Goal: Task Accomplishment & Management: Manage account settings

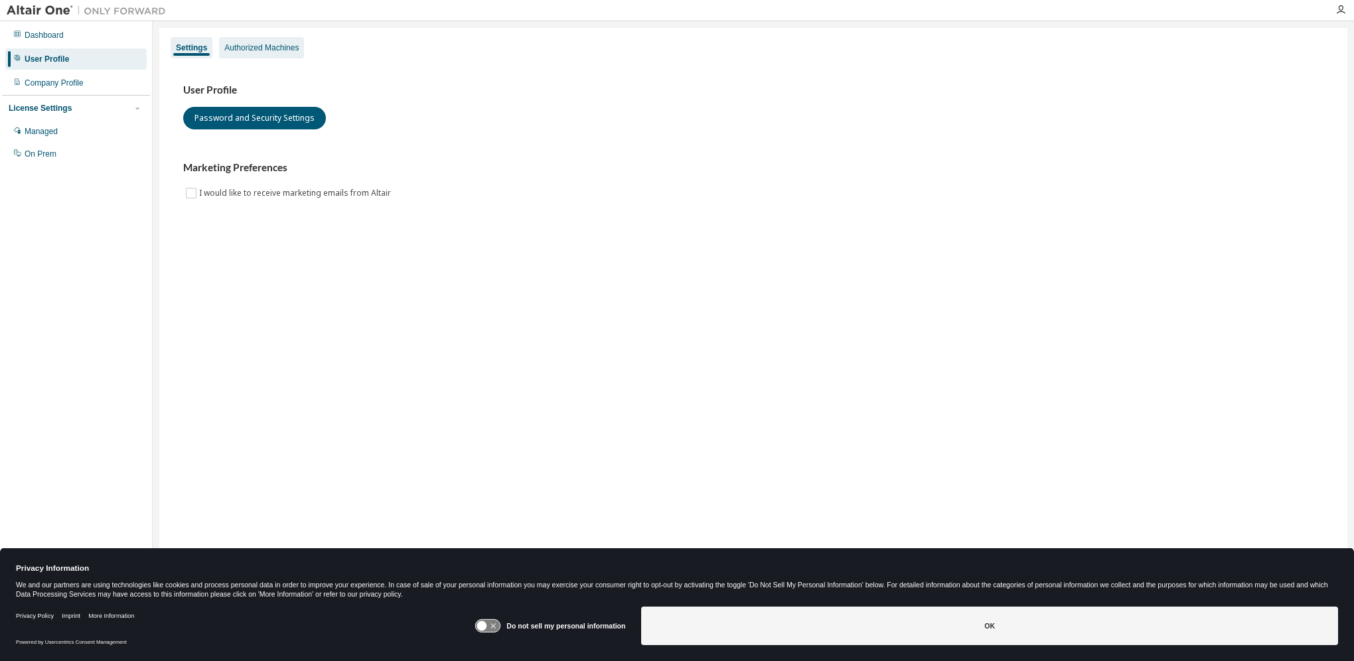
click at [255, 42] on div "Authorized Machines" at bounding box center [261, 47] width 85 height 21
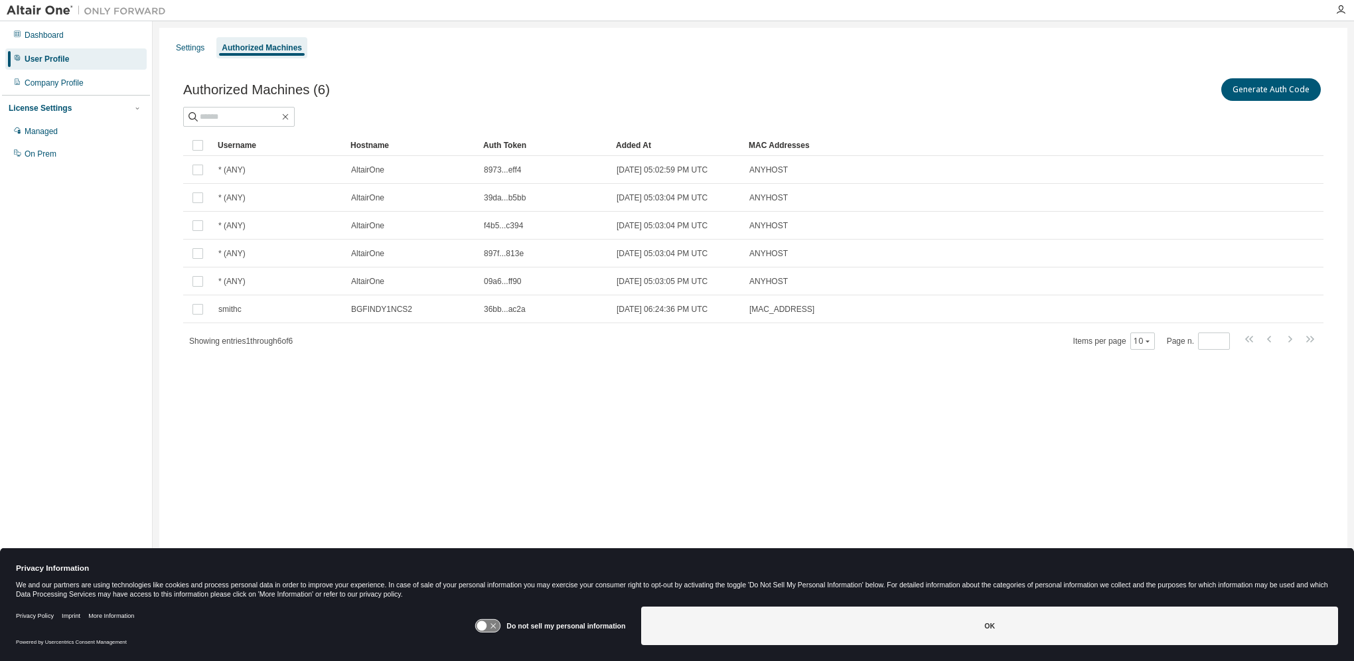
click at [770, 374] on div "Authorized Machines (6) Generate Auth Code Clear Load Save Save As Field Operat…" at bounding box center [753, 222] width 1172 height 325
click at [1269, 90] on button "Generate Auth Code" at bounding box center [1272, 89] width 100 height 23
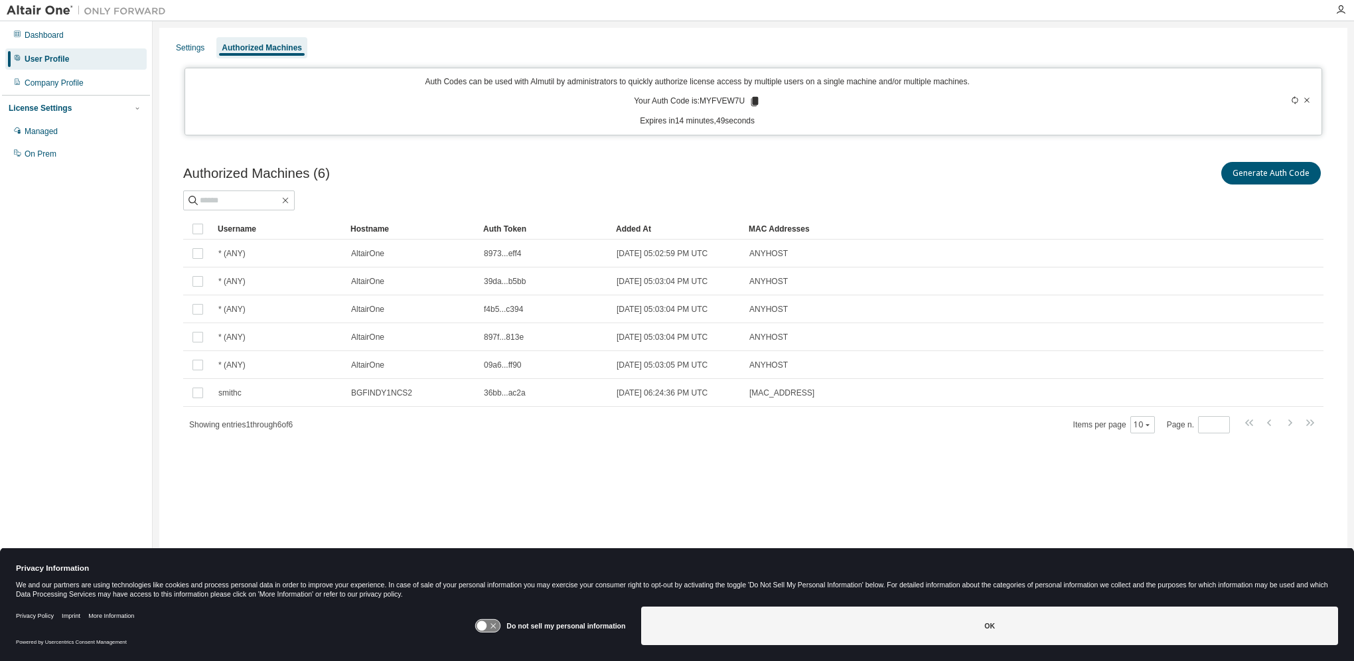
click at [1309, 100] on icon at bounding box center [1307, 100] width 8 height 8
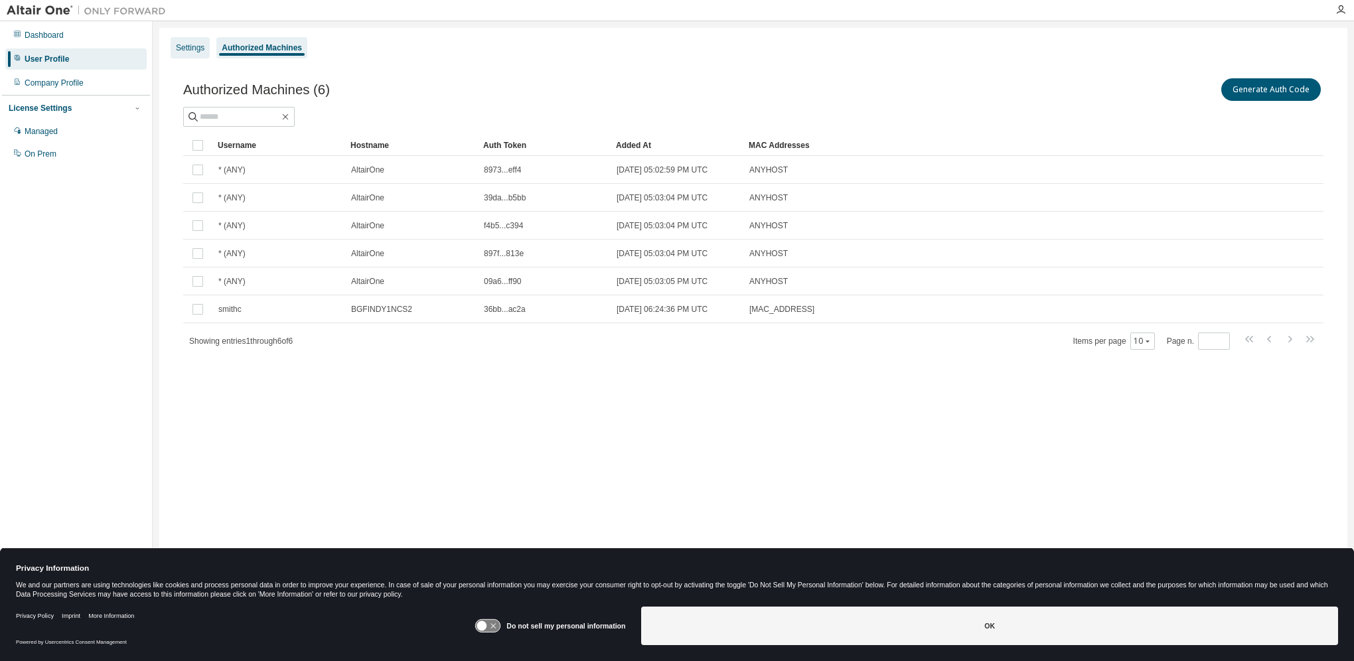
click at [204, 50] on div "Settings" at bounding box center [190, 47] width 39 height 21
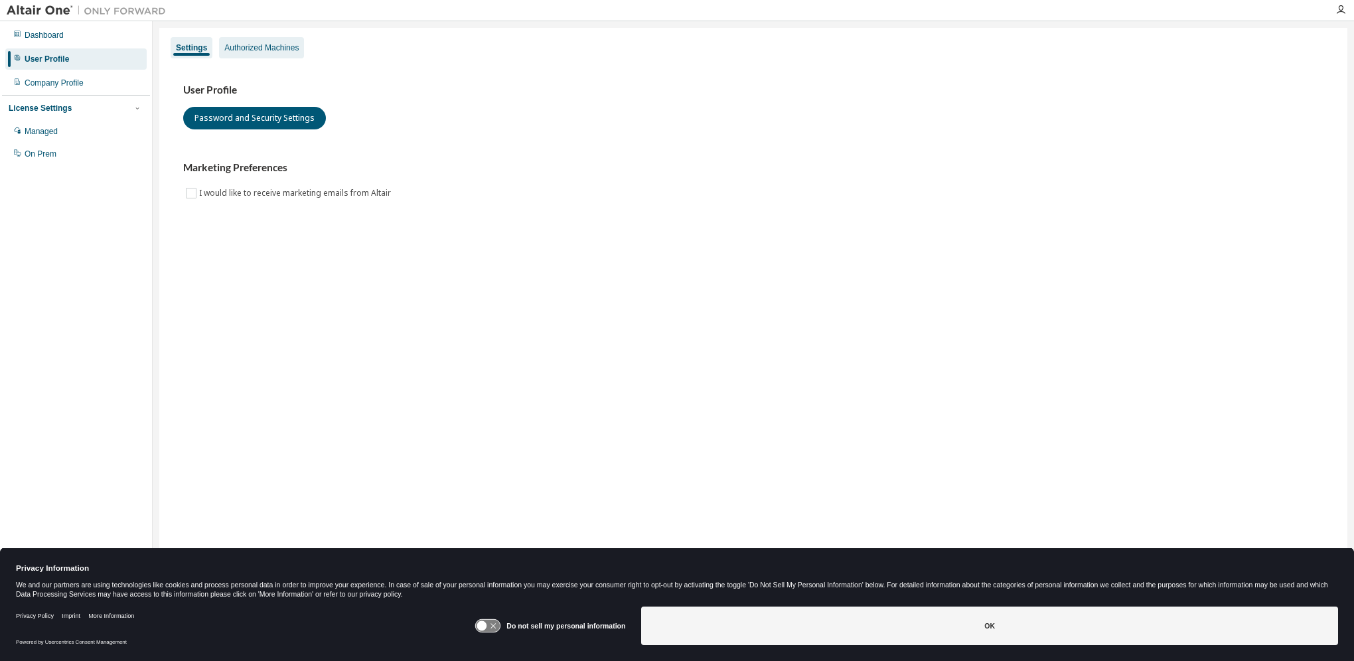
click at [252, 47] on div "Authorized Machines" at bounding box center [261, 47] width 74 height 11
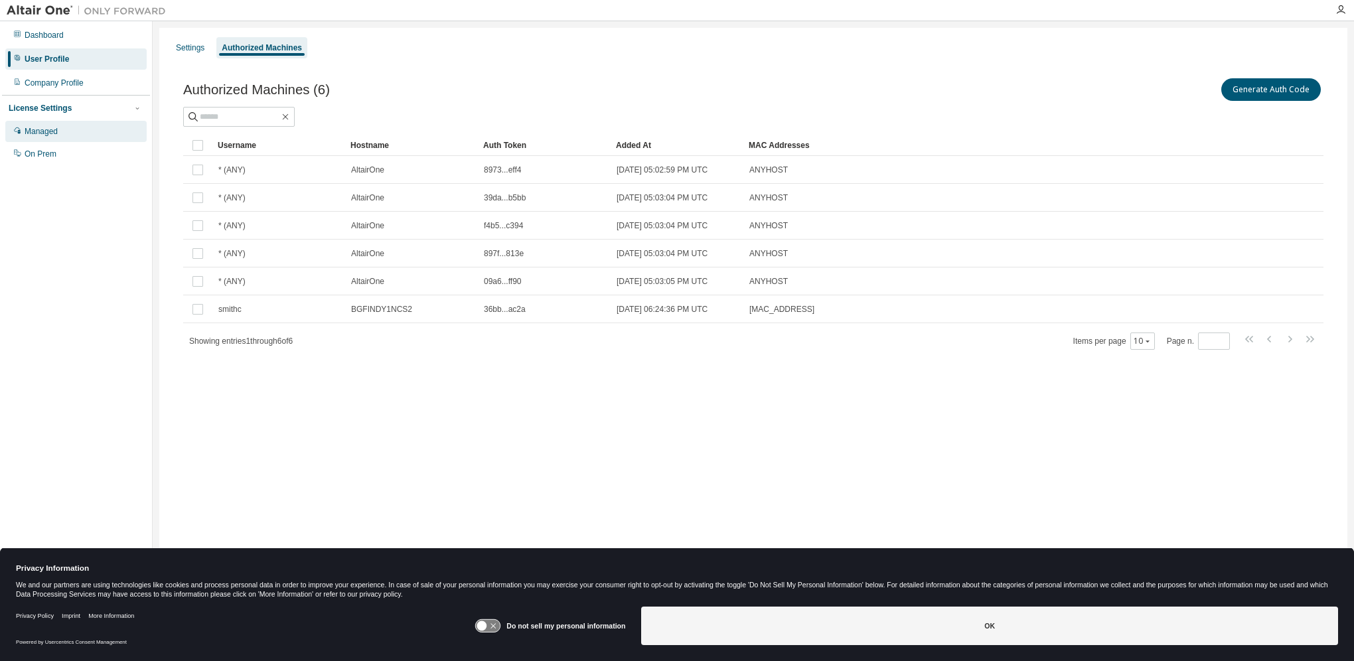
click at [37, 132] on div "Managed" at bounding box center [41, 131] width 33 height 11
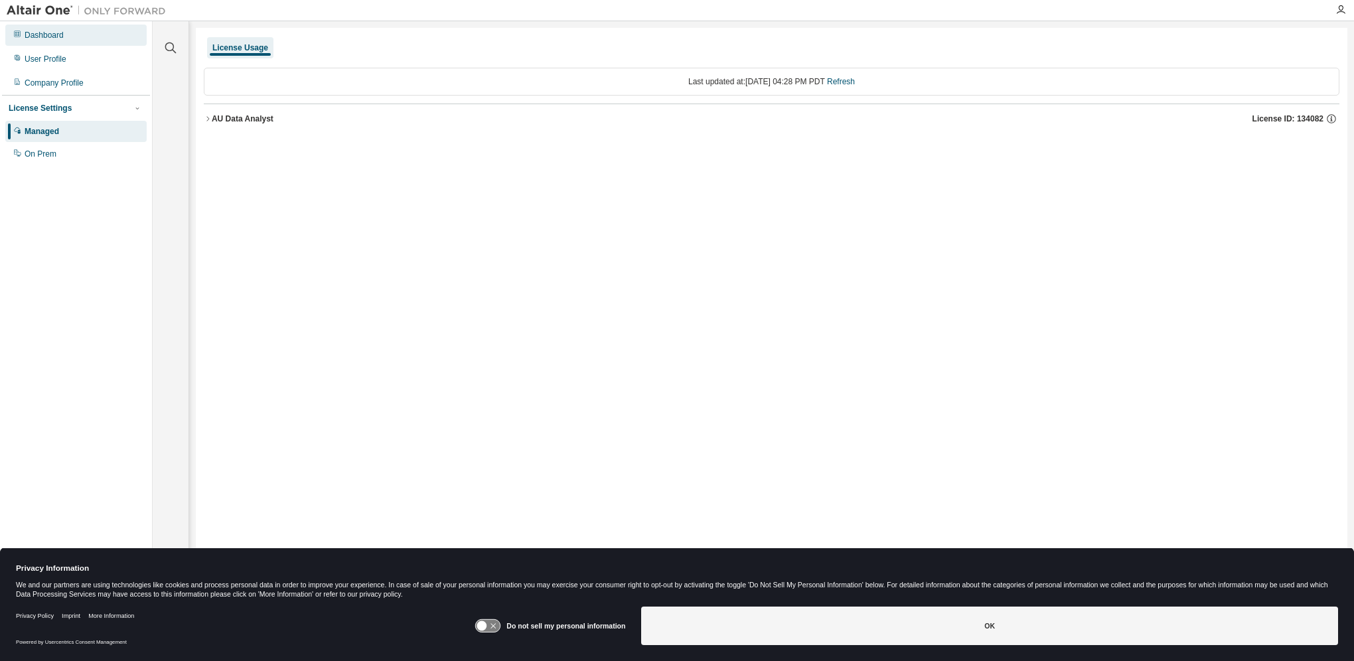
click at [42, 35] on div "Dashboard" at bounding box center [44, 35] width 39 height 11
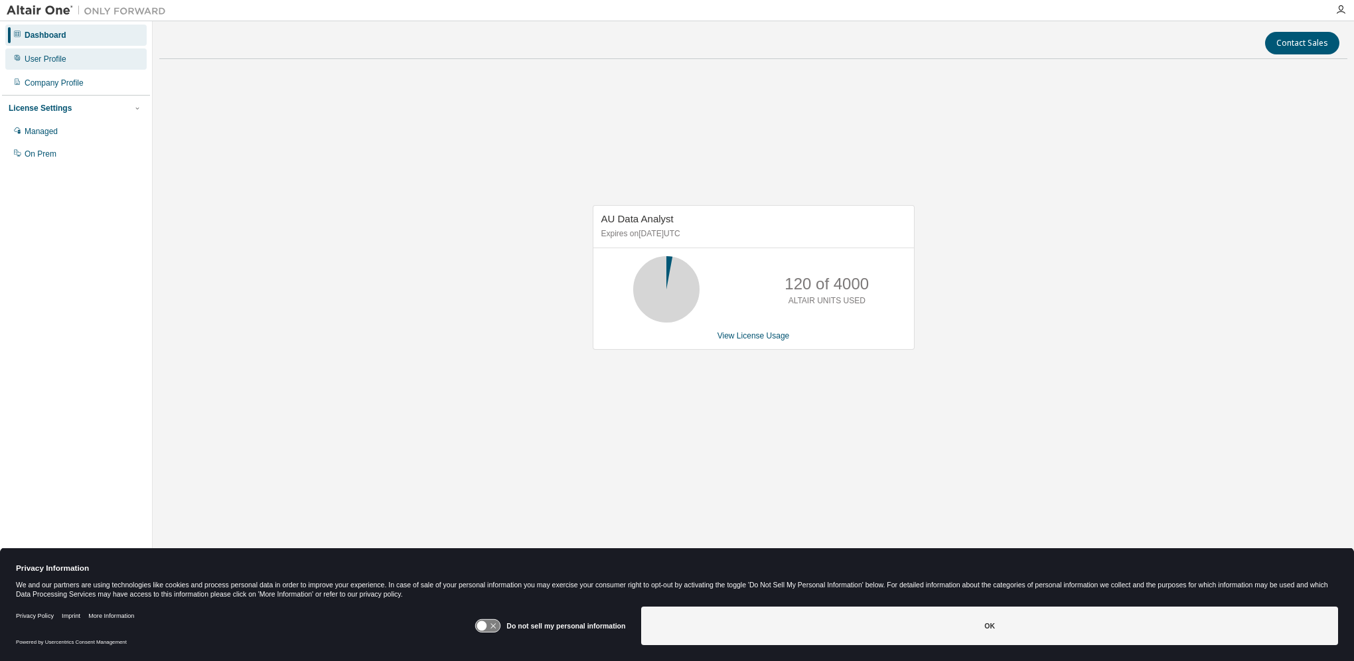
click at [43, 64] on div "User Profile" at bounding box center [46, 59] width 42 height 11
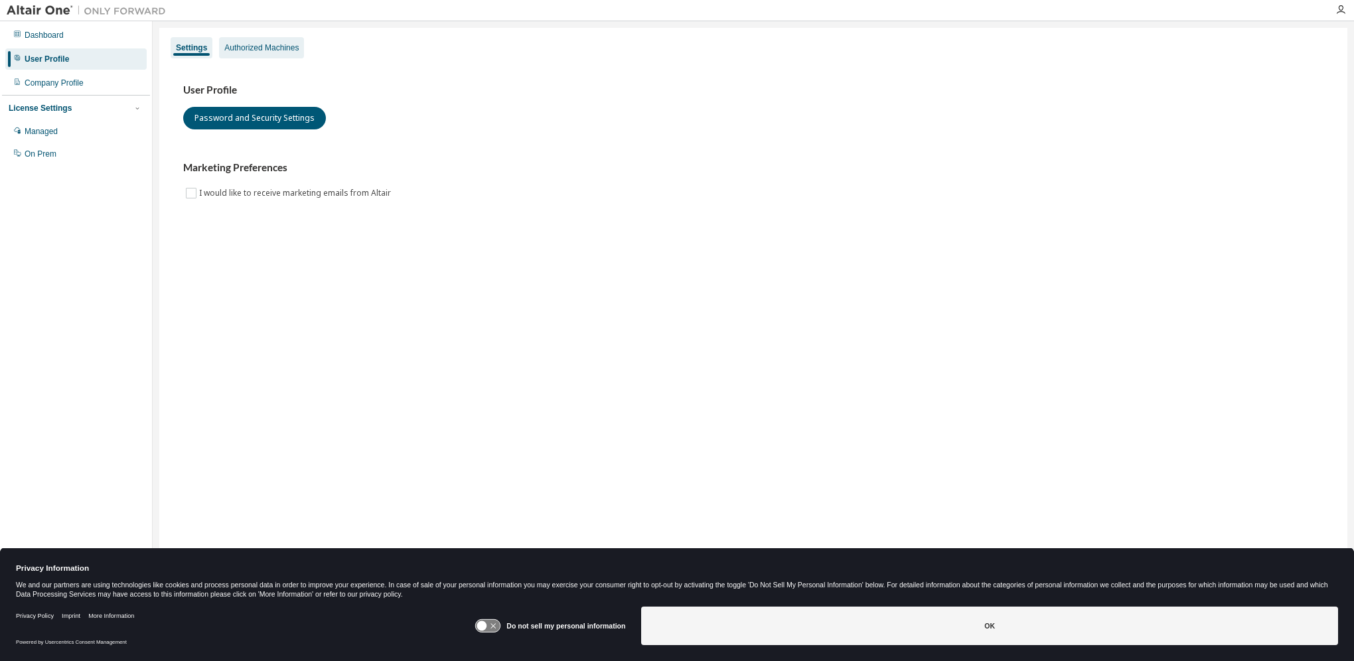
click at [283, 48] on div "Authorized Machines" at bounding box center [261, 47] width 74 height 11
click at [56, 54] on div "User Profile" at bounding box center [47, 59] width 44 height 11
click at [246, 50] on div "Authorized Machines" at bounding box center [261, 47] width 74 height 11
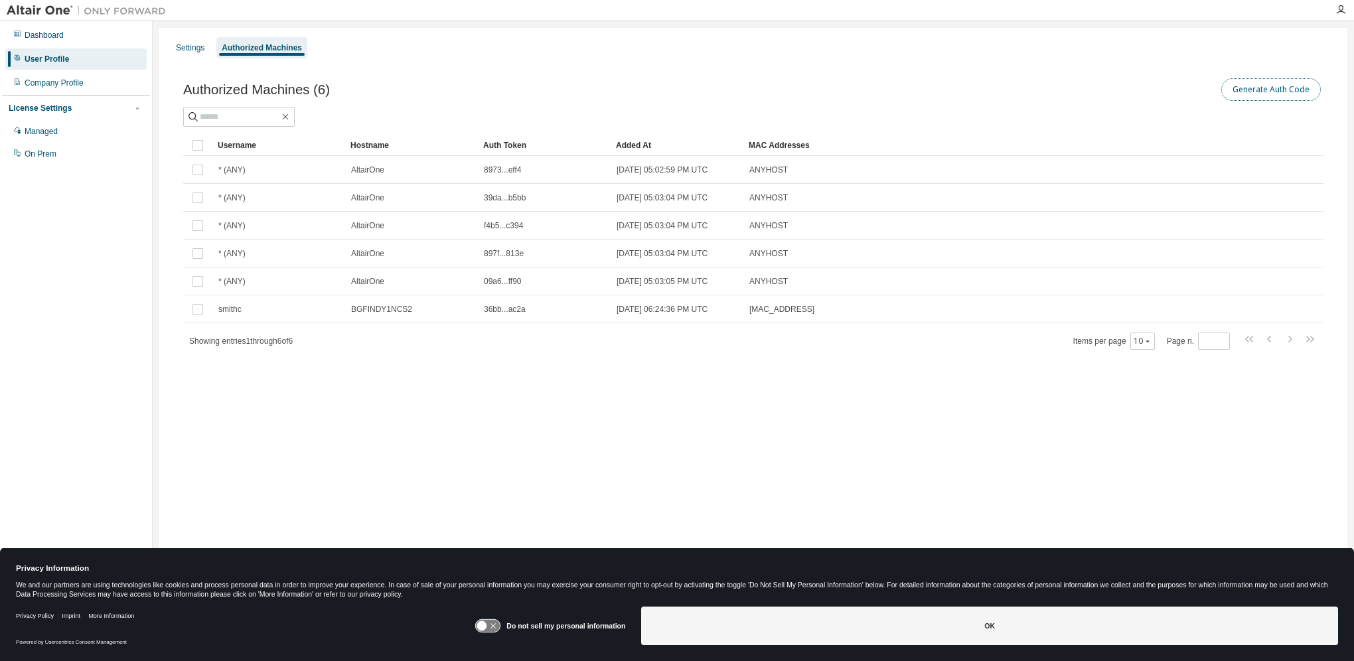
click at [1283, 96] on button "Generate Auth Code" at bounding box center [1272, 89] width 100 height 23
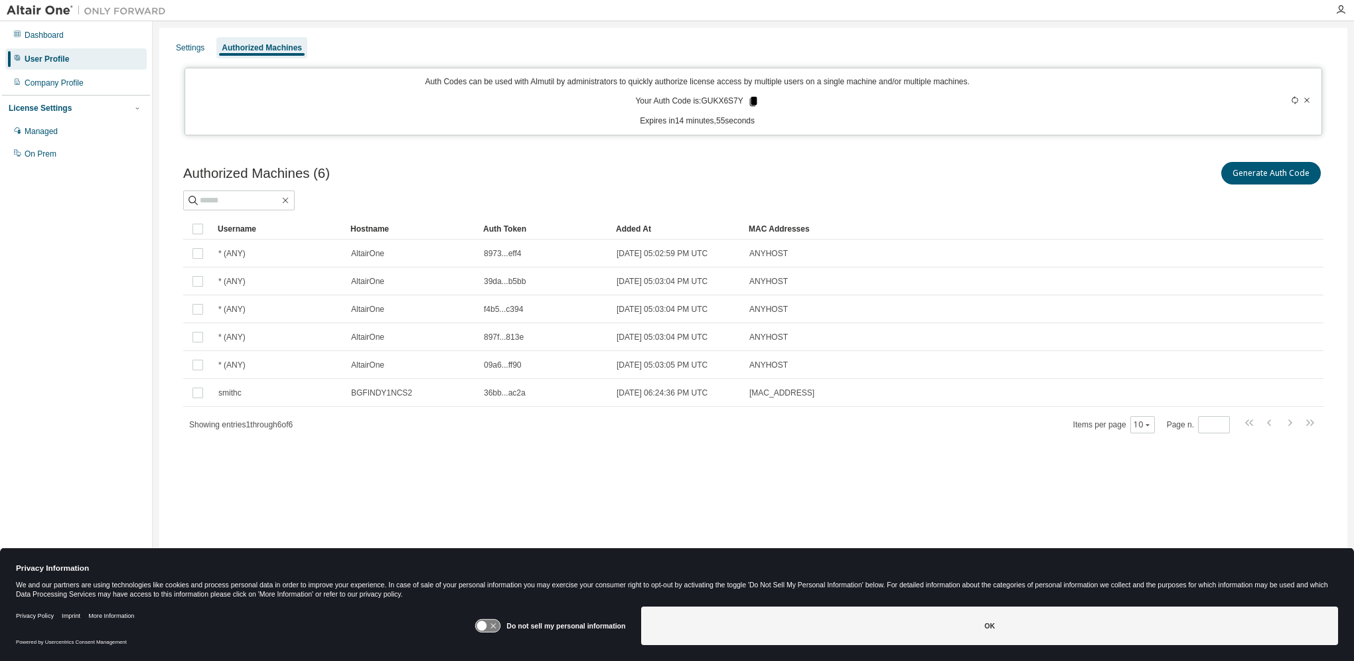
click at [752, 100] on icon at bounding box center [753, 101] width 7 height 9
click at [807, 143] on div "Authorized Machines (6) Generate Auth Code Clear Load Save Save As Field Operat…" at bounding box center [753, 305] width 1172 height 325
click at [660, 454] on div "Authorized Machines (6) Generate Auth Code Clear Load Save Save As Field Operat…" at bounding box center [753, 305] width 1172 height 325
